Goal: Transaction & Acquisition: Purchase product/service

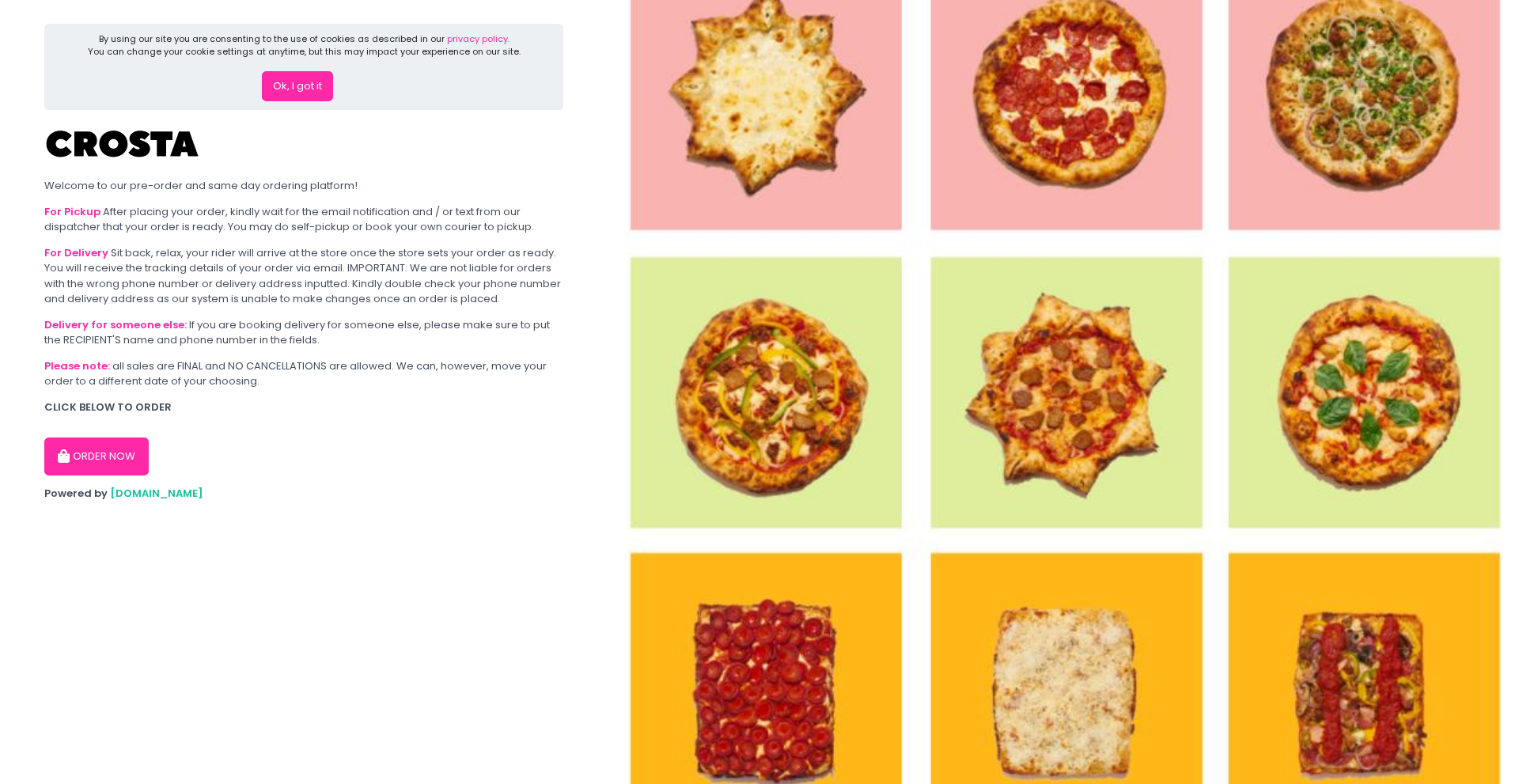
click at [310, 92] on button "Ok, I got it" at bounding box center [296, 85] width 71 height 30
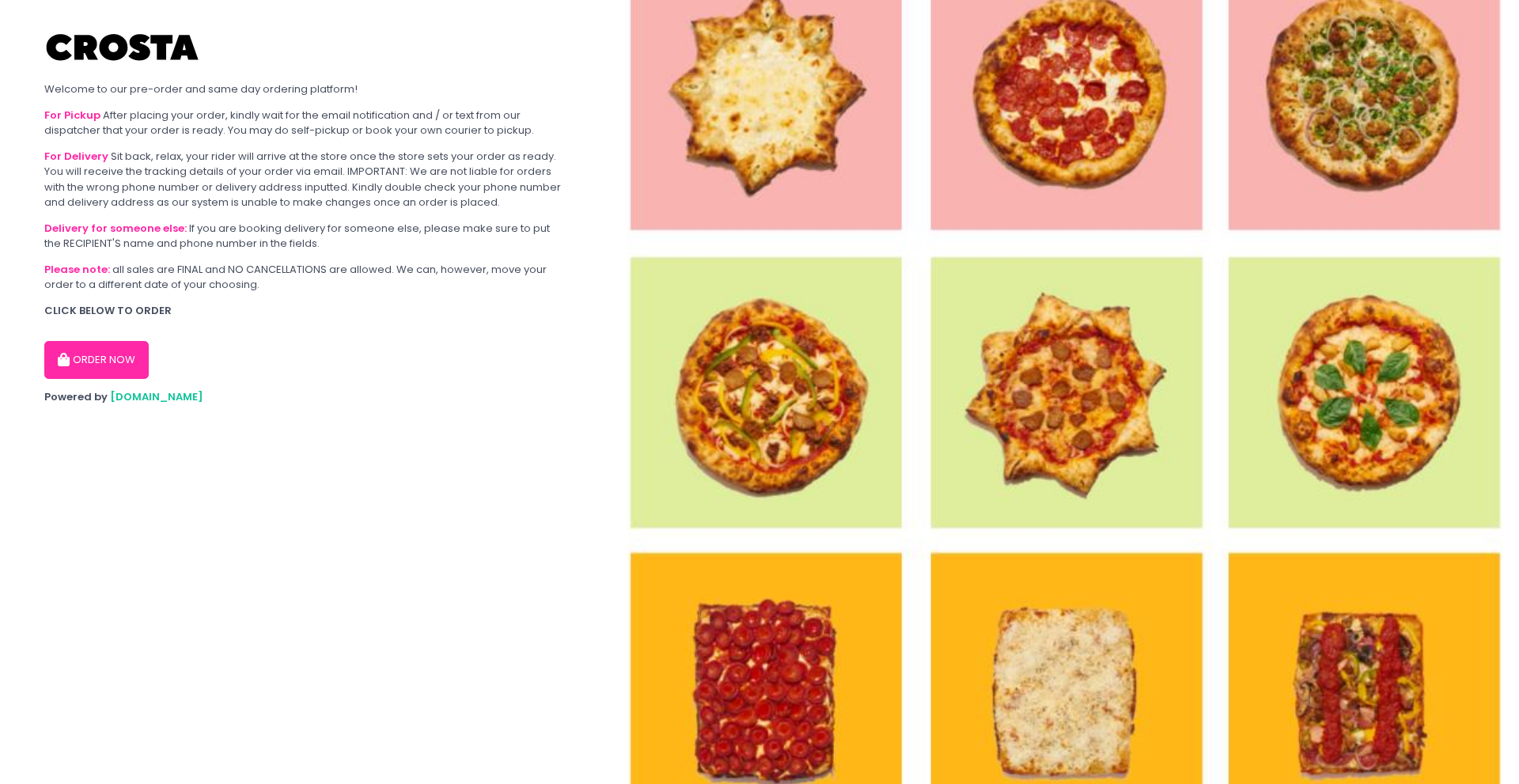
click at [792, 665] on img at bounding box center [1063, 392] width 911 height 784
click at [119, 359] on button "ORDER NOW" at bounding box center [96, 360] width 104 height 38
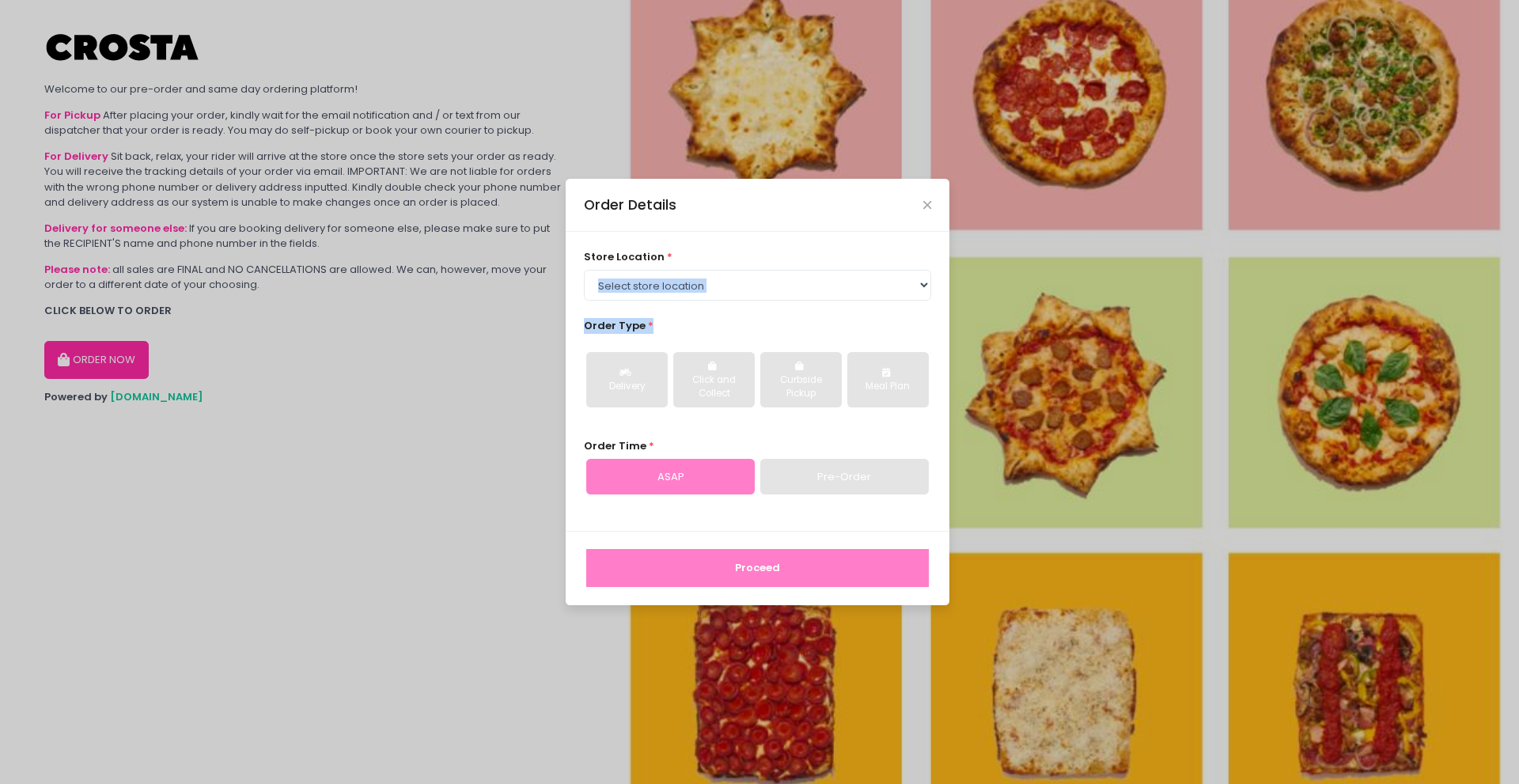
click at [712, 299] on div "store location * Select store location [PERSON_NAME] Pizza - [PERSON_NAME] Pizz…" at bounding box center [757, 381] width 384 height 299
click at [709, 290] on select "Select store location [PERSON_NAME] Pizza - [PERSON_NAME] Pizza - [GEOGRAPHIC_D…" at bounding box center [757, 284] width 348 height 30
select select "5fabb2e53664a8677beaeb89"
click at [584, 269] on select "Select store location [PERSON_NAME] Pizza - [PERSON_NAME] Pizza - [GEOGRAPHIC_D…" at bounding box center [757, 284] width 348 height 30
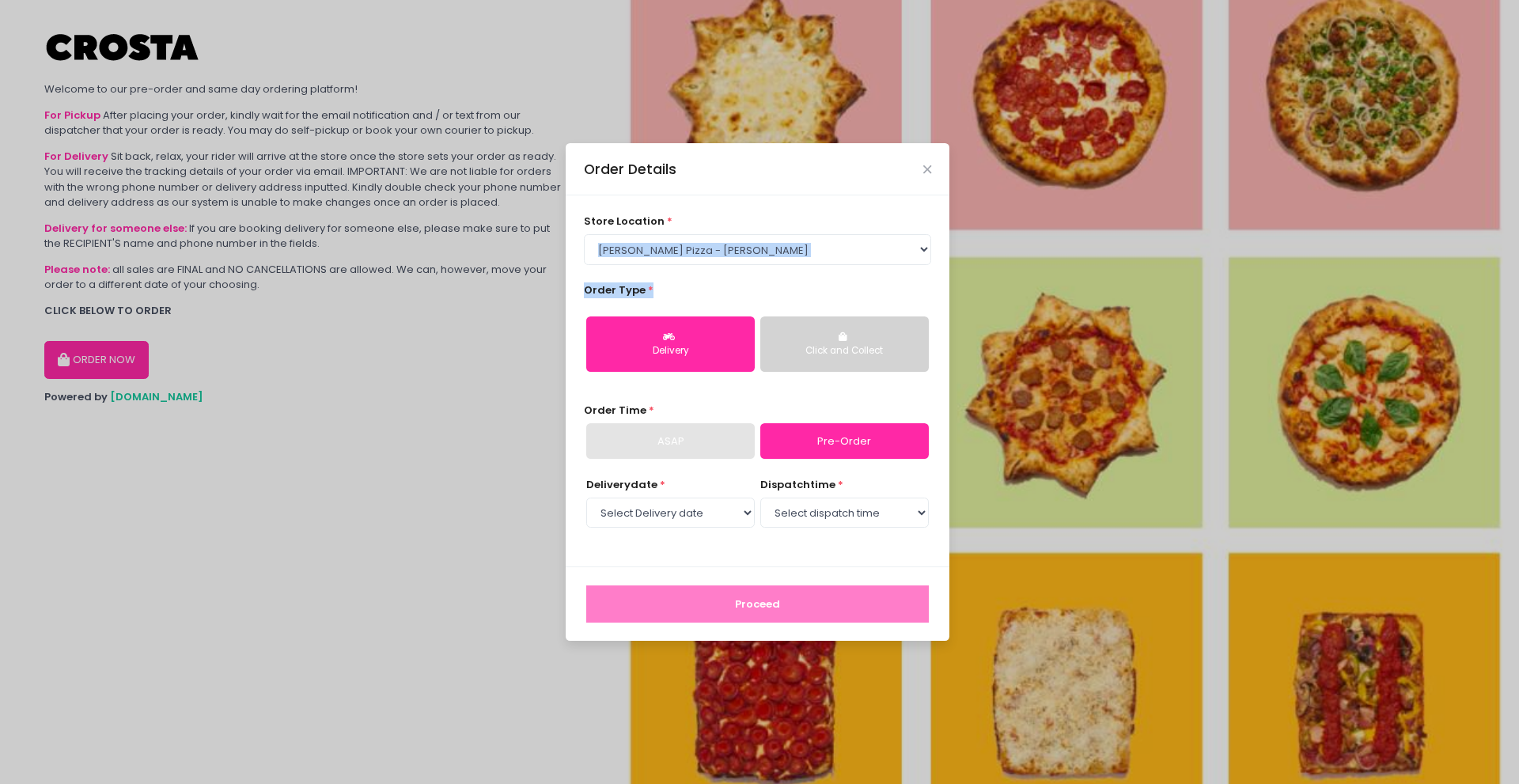
click at [847, 346] on div "Click and Collect" at bounding box center [844, 351] width 146 height 14
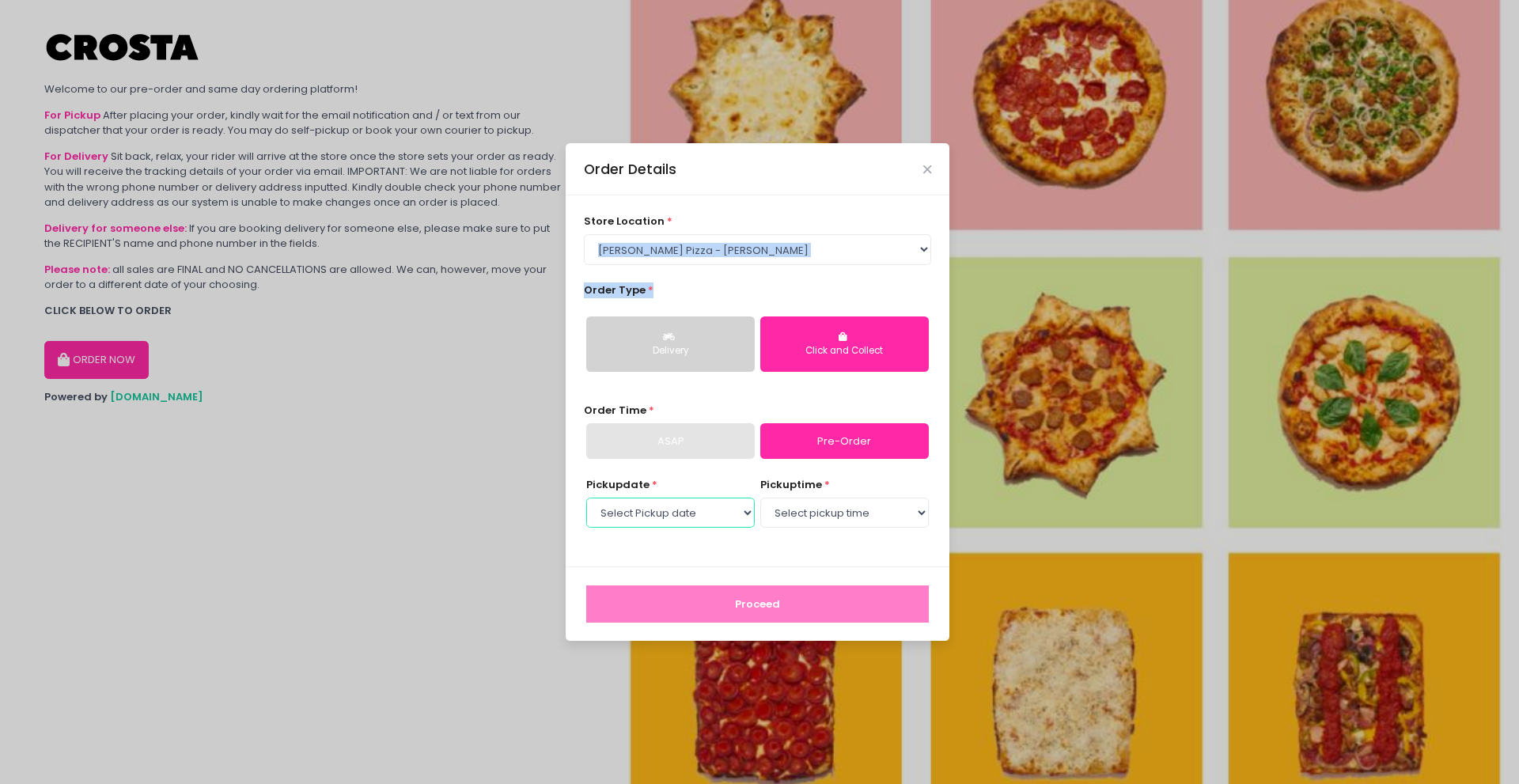
click at [687, 524] on select "Select Pickup date [DATE] [DATE] [DATE] [DATE] [DATE] [DATE]" at bounding box center [671, 512] width 169 height 30
select select "[DATE]"
click at [587, 498] on select "Select Pickup date [DATE] [DATE] [DATE] [DATE] [DATE] [DATE]" at bounding box center [671, 512] width 169 height 30
click at [819, 526] on select "Select pickup time 12:00 PM - 12:30 PM 12:30 PM - 01:00 PM 01:00 PM - 01:30 PM …" at bounding box center [844, 512] width 169 height 30
select select "20:00"
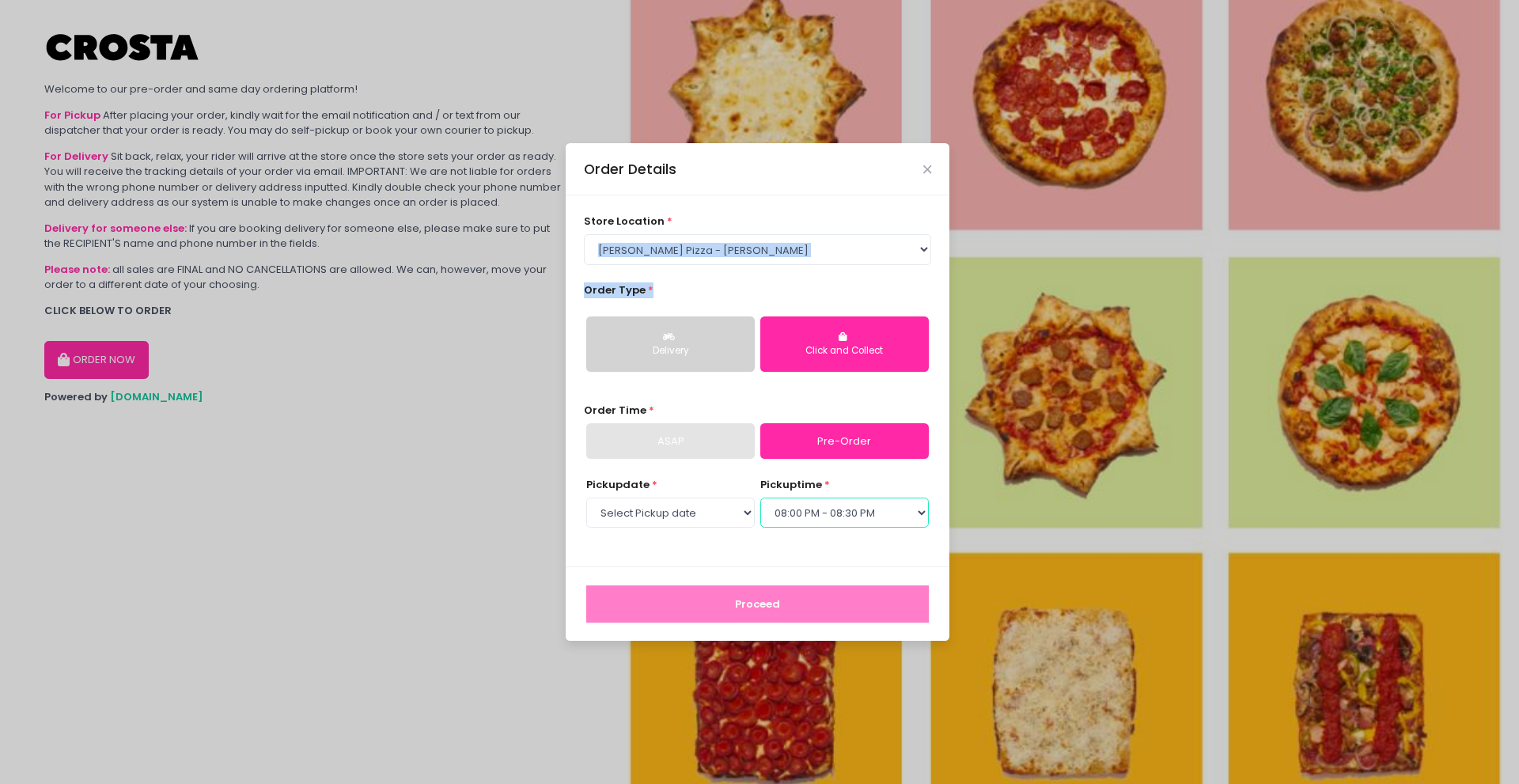
click at [760, 498] on select "Select pickup time 12:00 PM - 12:30 PM 12:30 PM - 01:00 PM 01:00 PM - 01:30 PM …" at bounding box center [844, 512] width 169 height 30
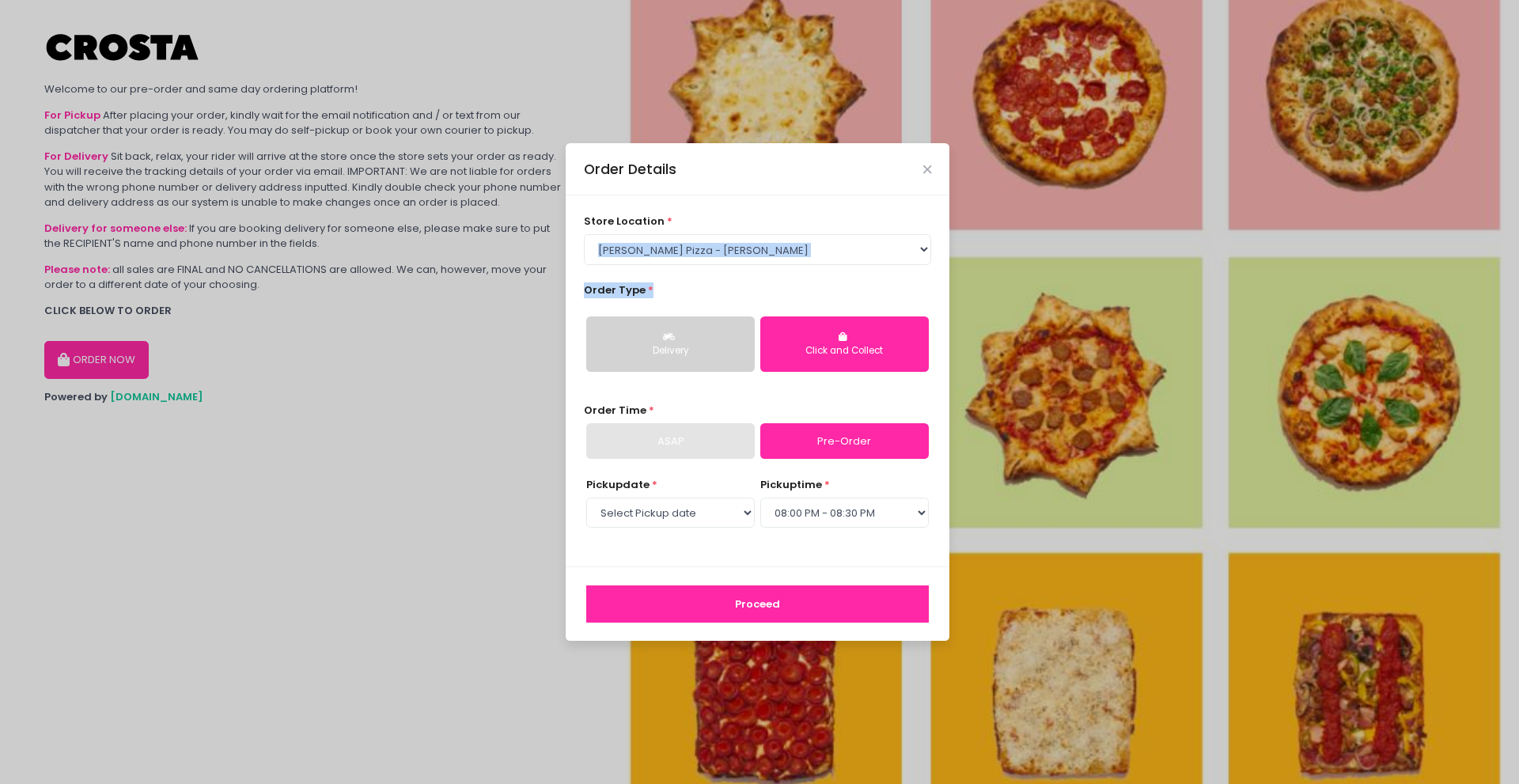
click at [795, 598] on button "Proceed" at bounding box center [757, 604] width 342 height 38
